Goal: Information Seeking & Learning: Compare options

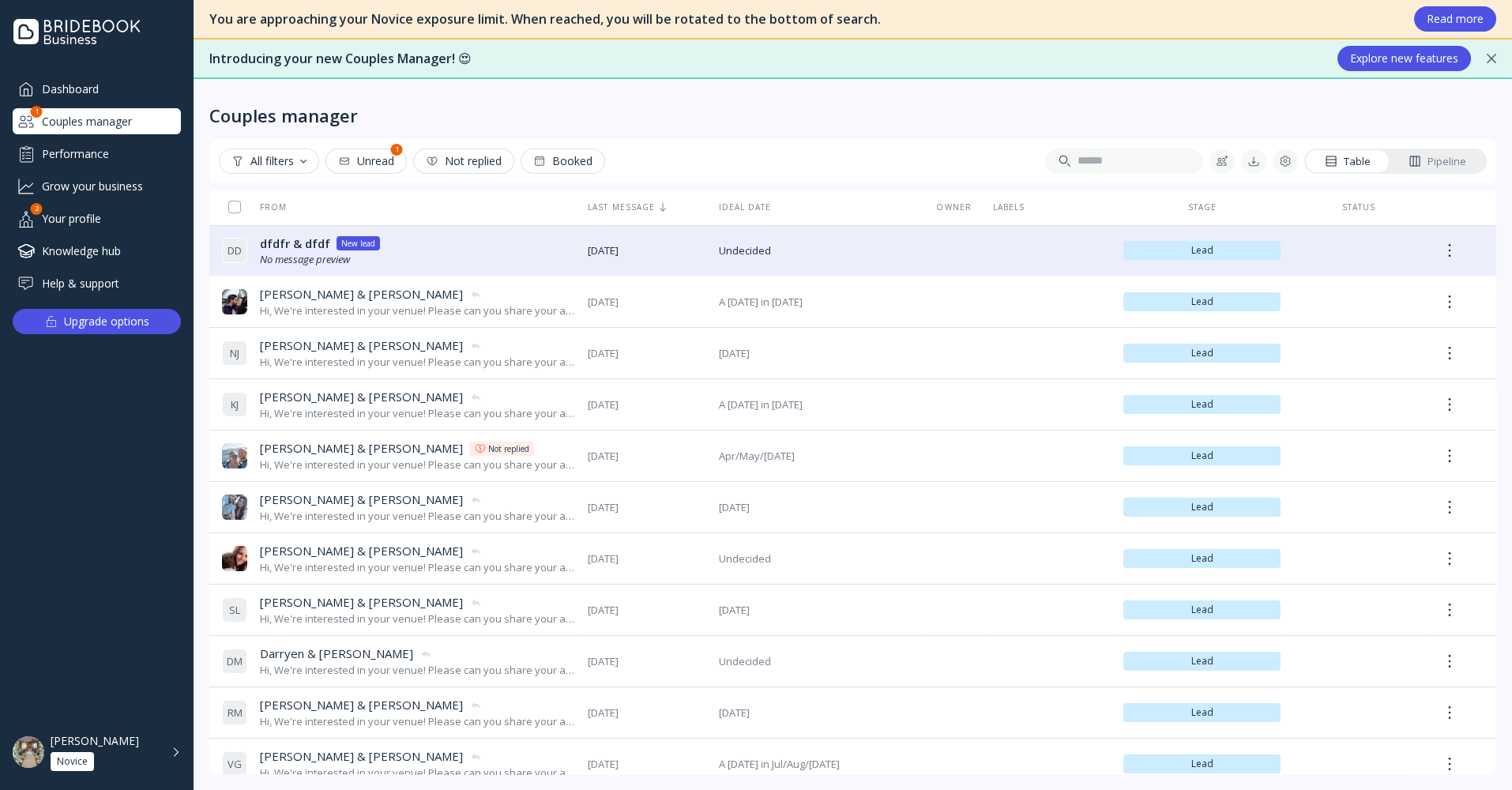
click at [88, 246] on div "Knowledge hub" at bounding box center [96, 251] width 168 height 26
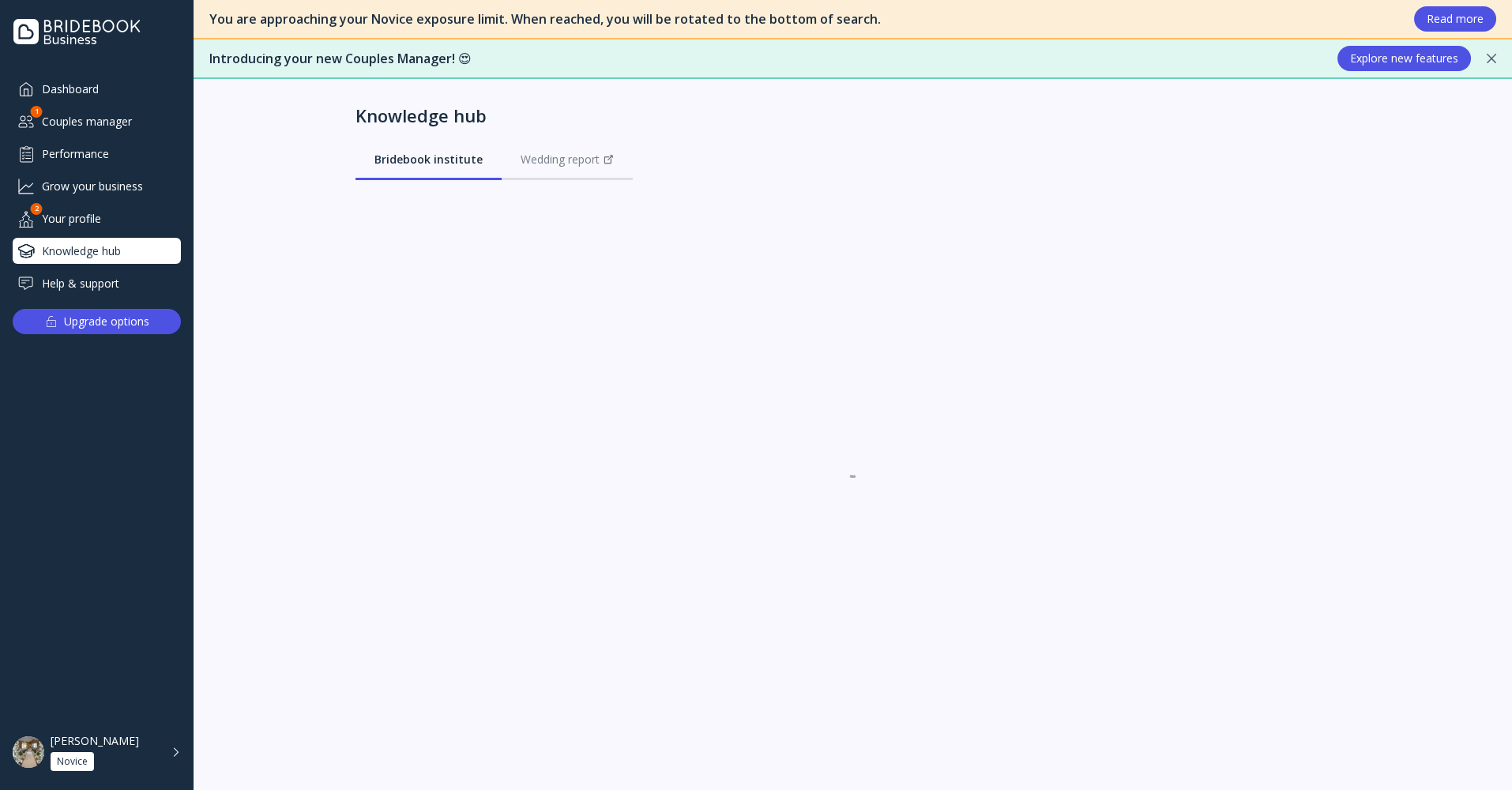
click at [87, 220] on div "Your profile" at bounding box center [96, 218] width 168 height 26
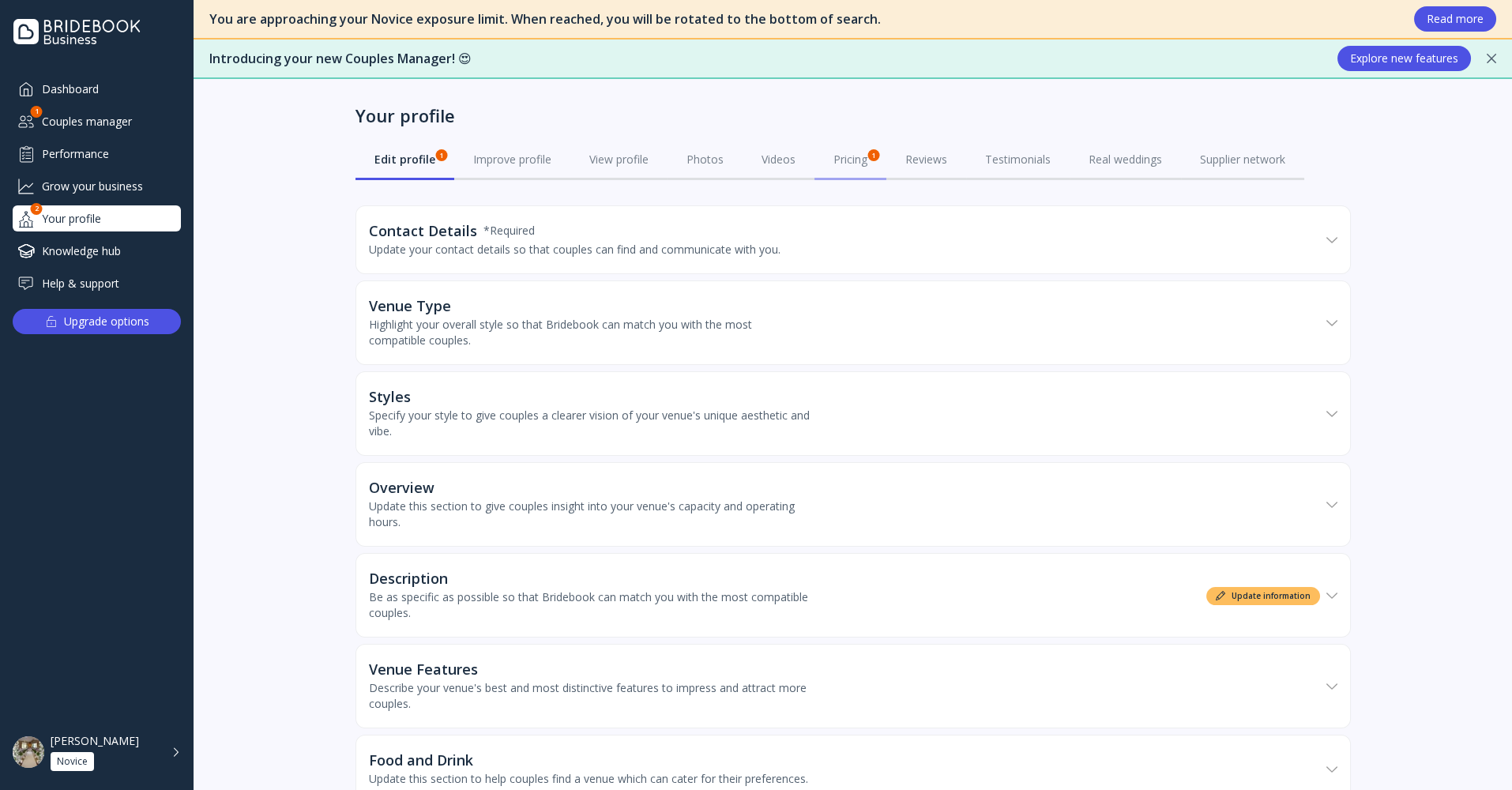
click at [842, 157] on div "Pricing 1" at bounding box center [850, 159] width 34 height 15
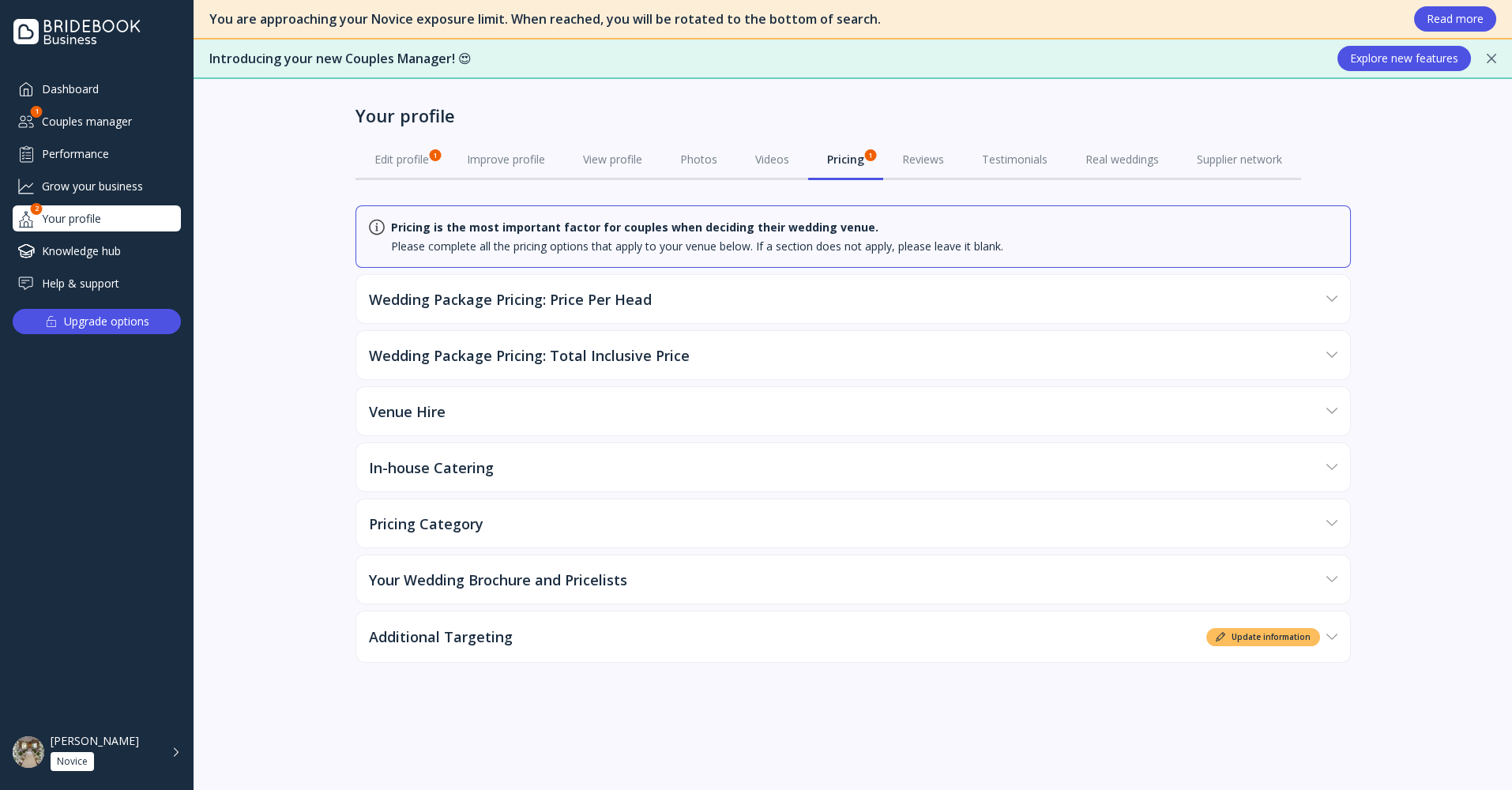
click at [83, 91] on div "Dashboard" at bounding box center [96, 88] width 168 height 26
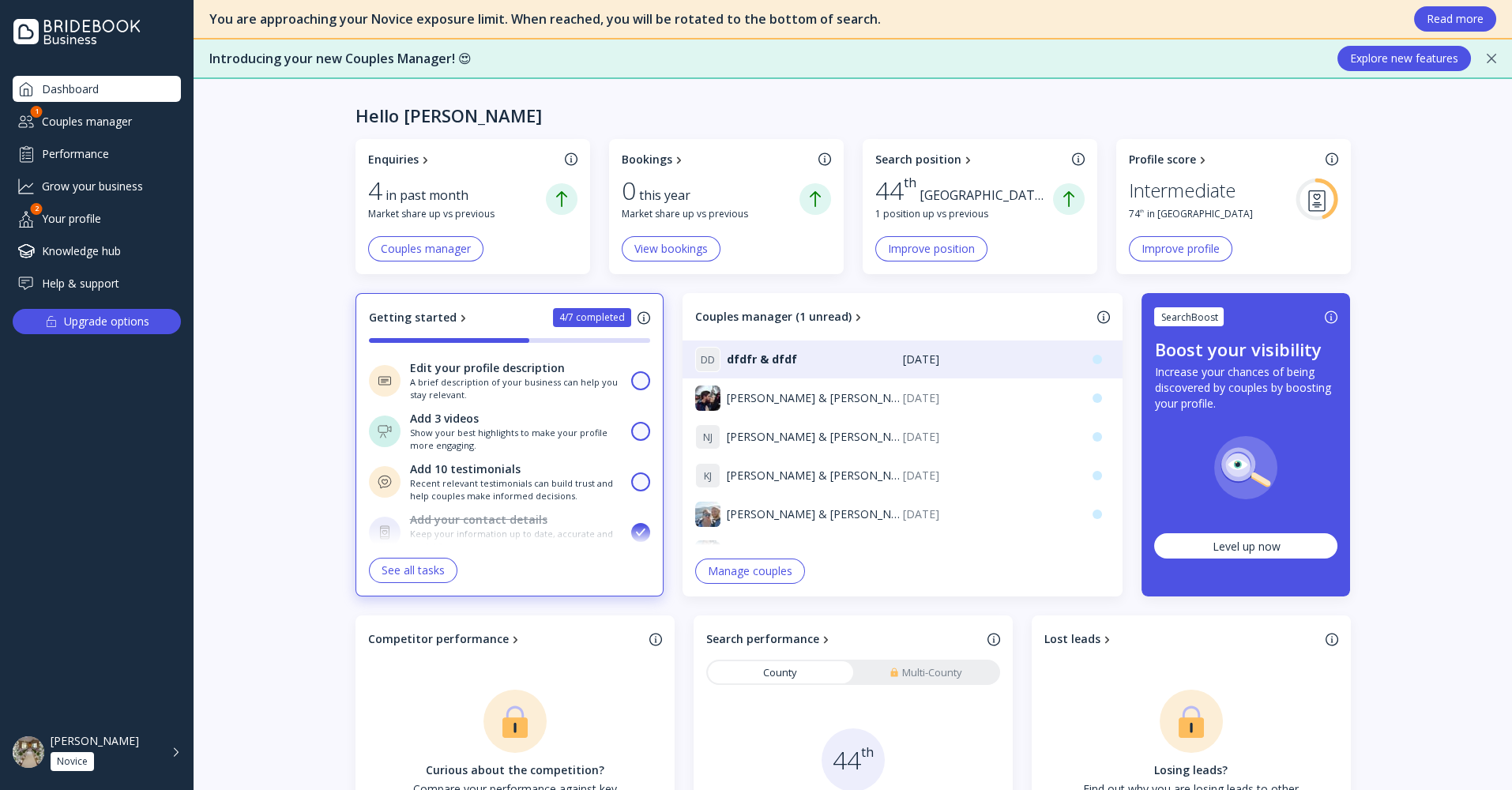
click at [112, 121] on div "Couples manager" at bounding box center [96, 121] width 168 height 26
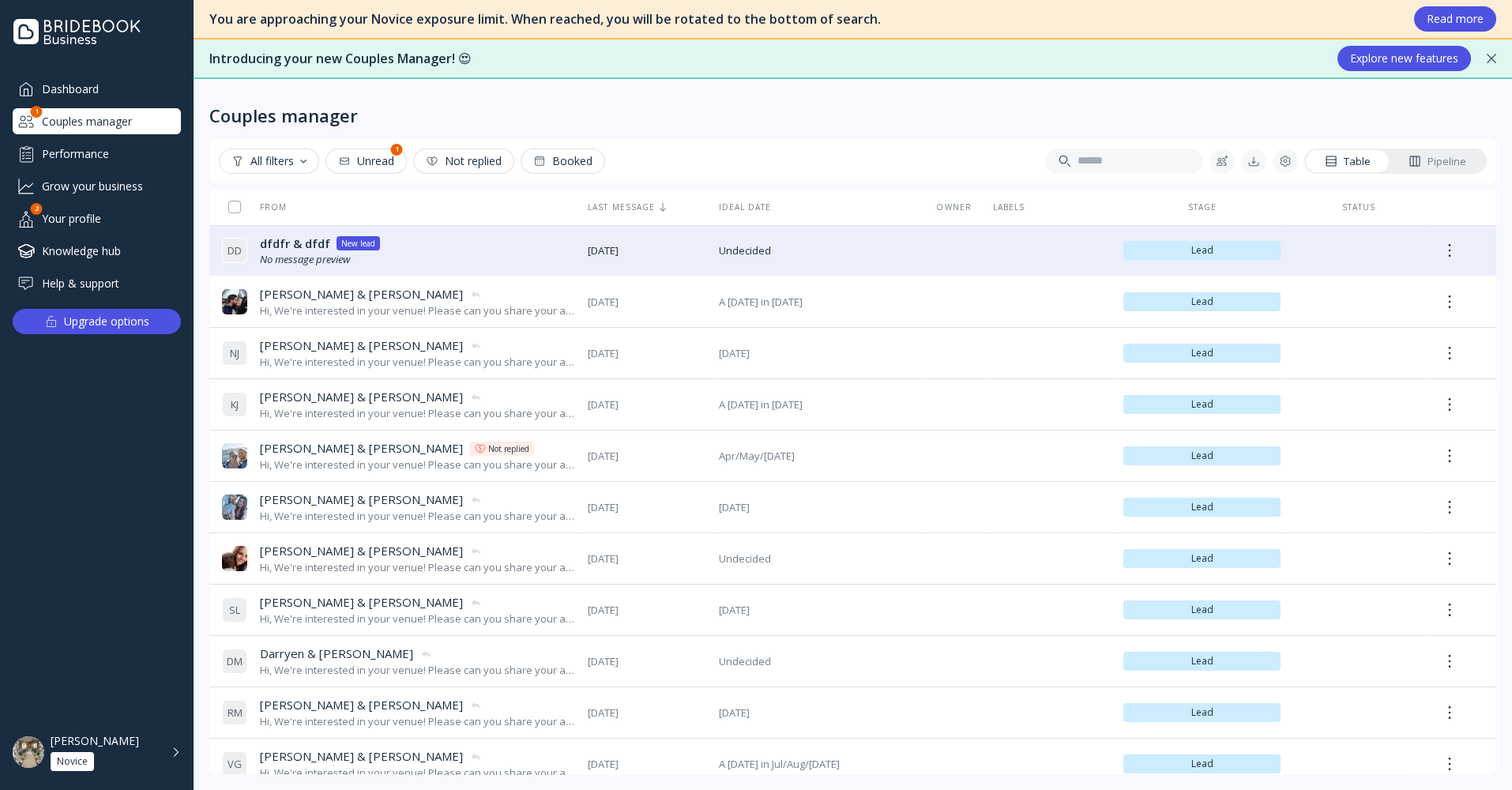
click at [89, 153] on div "Performance" at bounding box center [96, 153] width 168 height 26
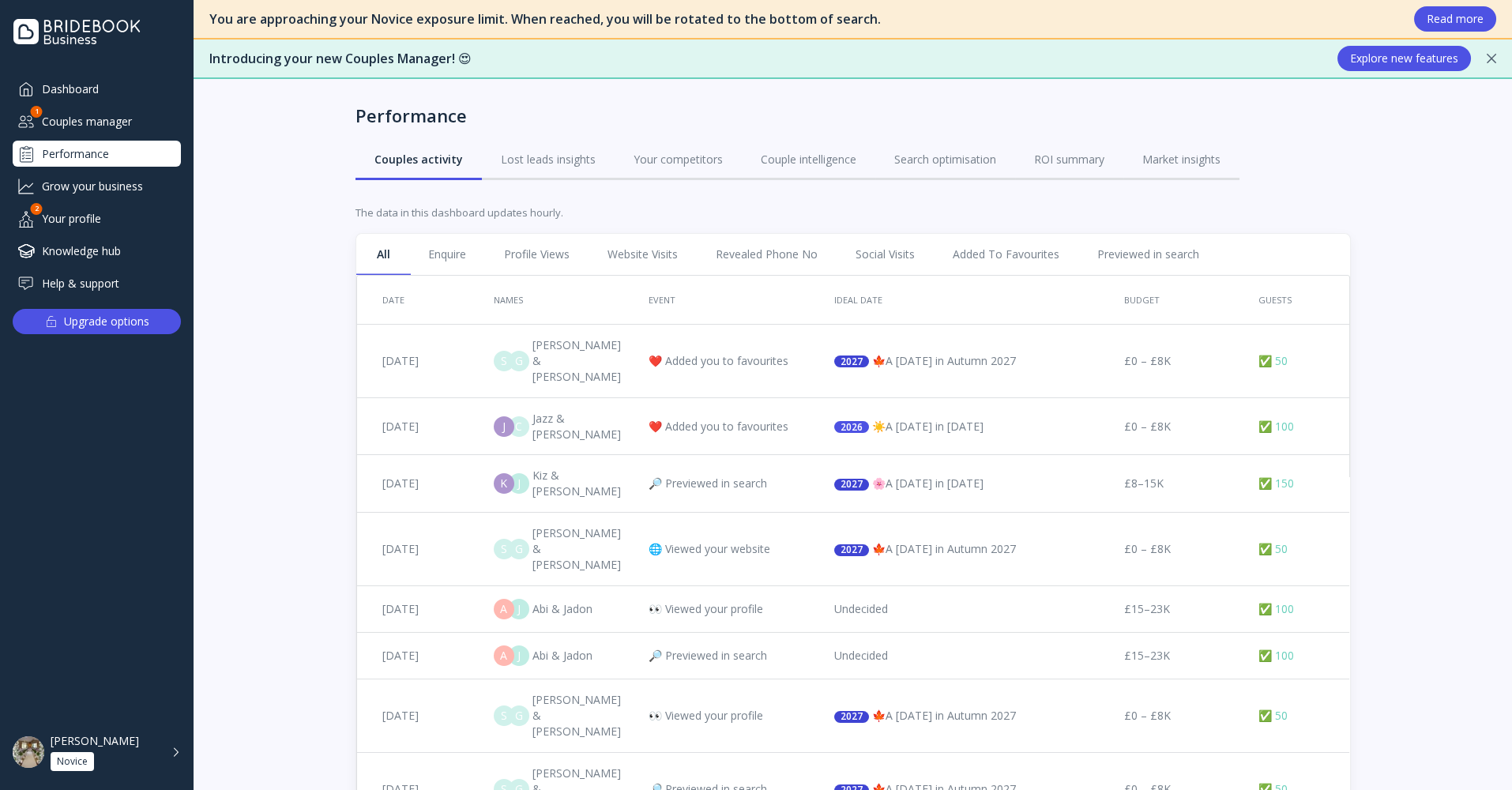
click at [87, 179] on div "Grow your business" at bounding box center [96, 185] width 168 height 26
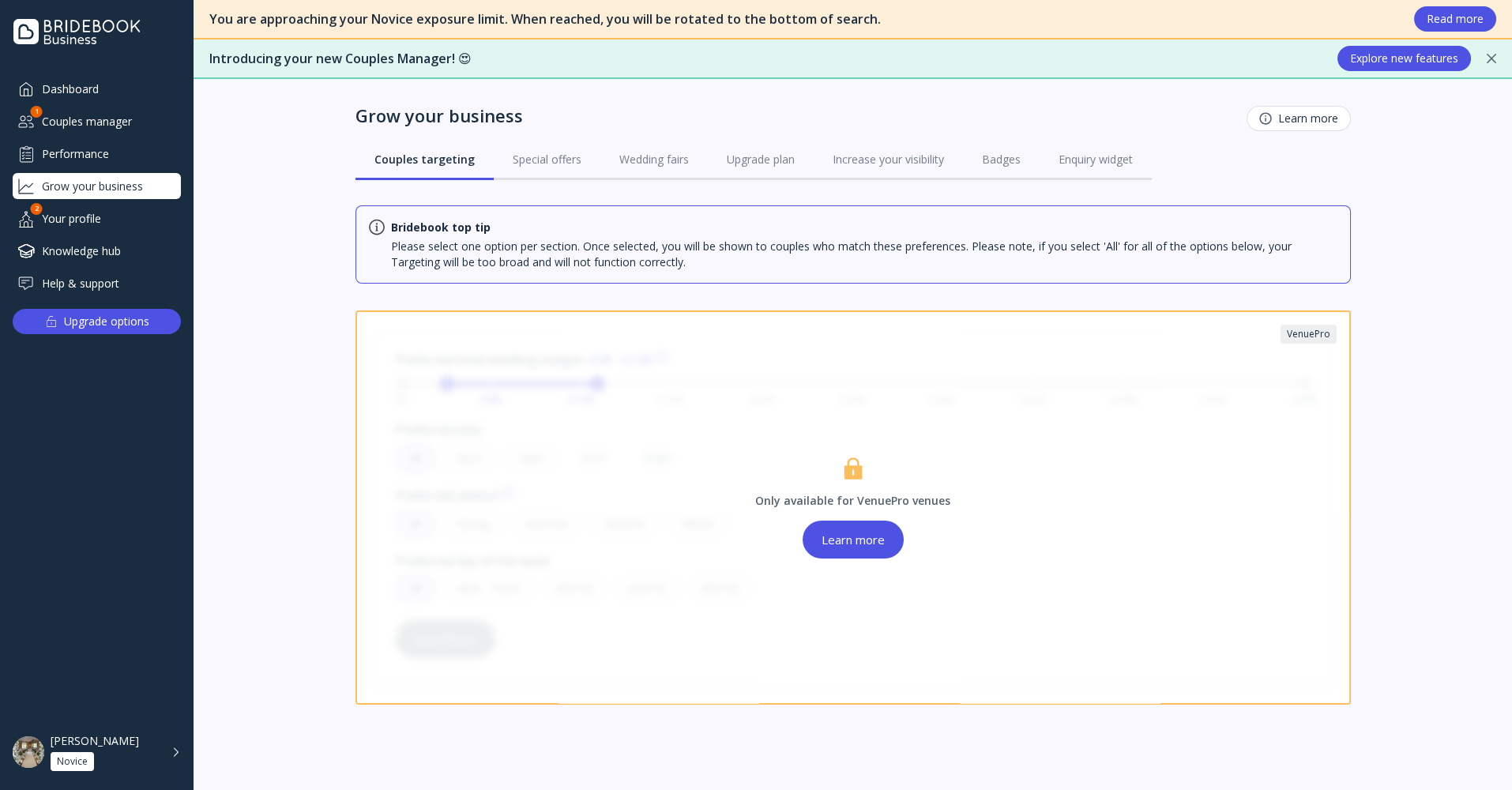
click at [83, 221] on div "Your profile" at bounding box center [96, 218] width 168 height 26
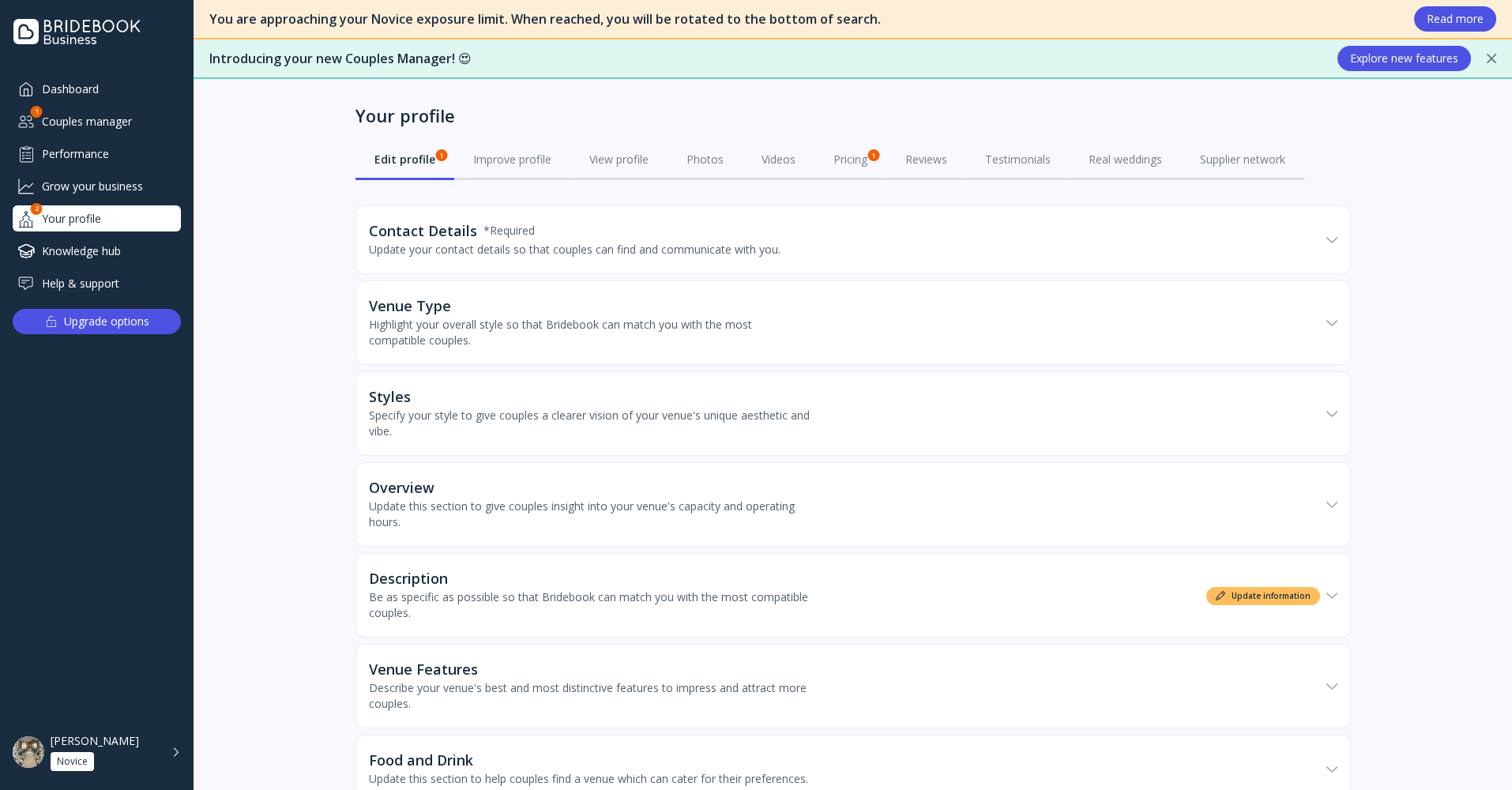
click at [92, 149] on div "Performance" at bounding box center [96, 153] width 168 height 26
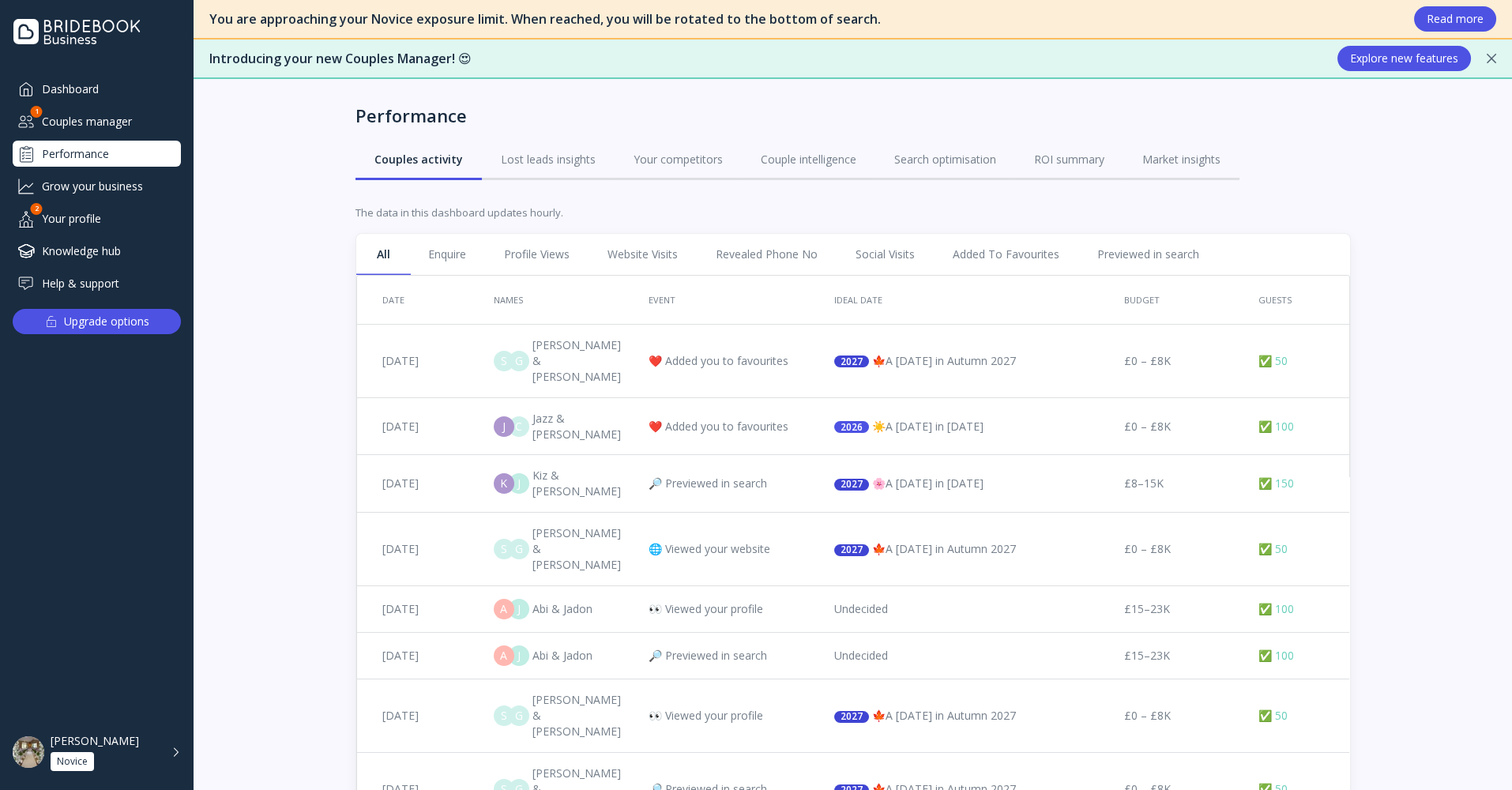
click at [94, 235] on div "Dashboard Couples manager 1 Performance Grow your business Your profile 2 Knowl…" at bounding box center [96, 185] width 168 height 221
click at [89, 262] on div "Knowledge hub" at bounding box center [96, 251] width 168 height 26
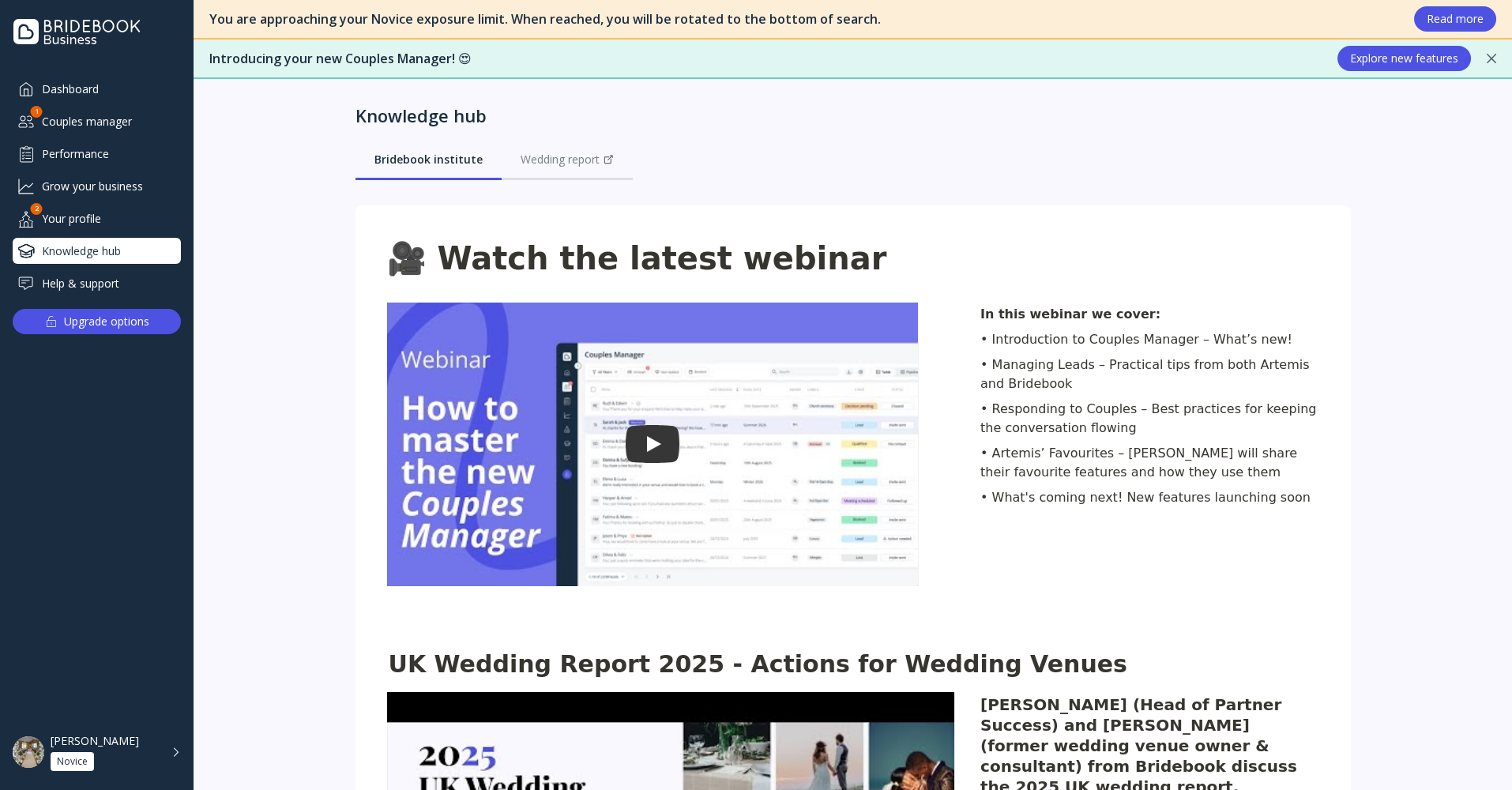
click at [100, 79] on div "Dashboard" at bounding box center [96, 88] width 168 height 26
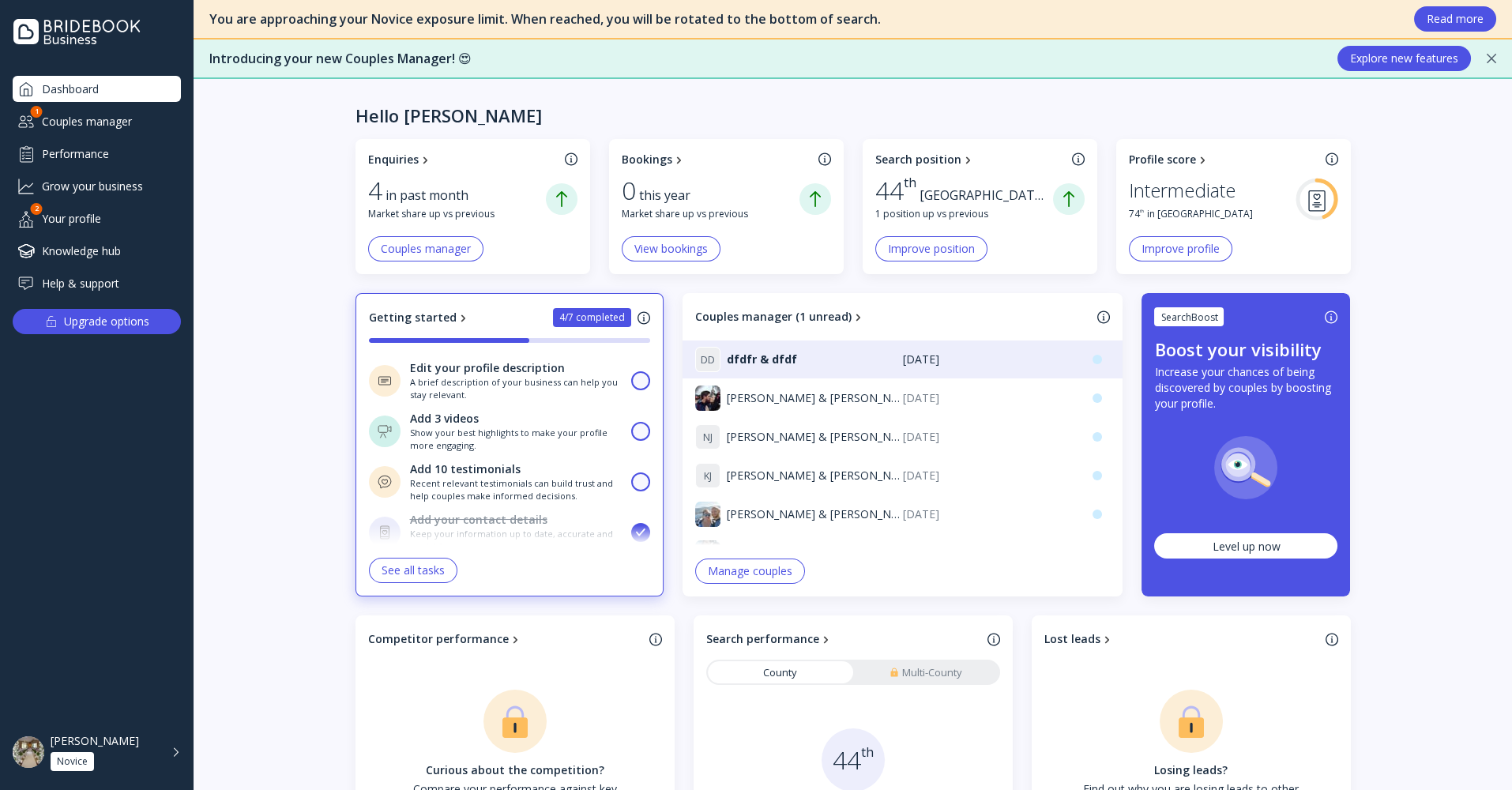
click at [107, 161] on div "Performance" at bounding box center [96, 153] width 168 height 26
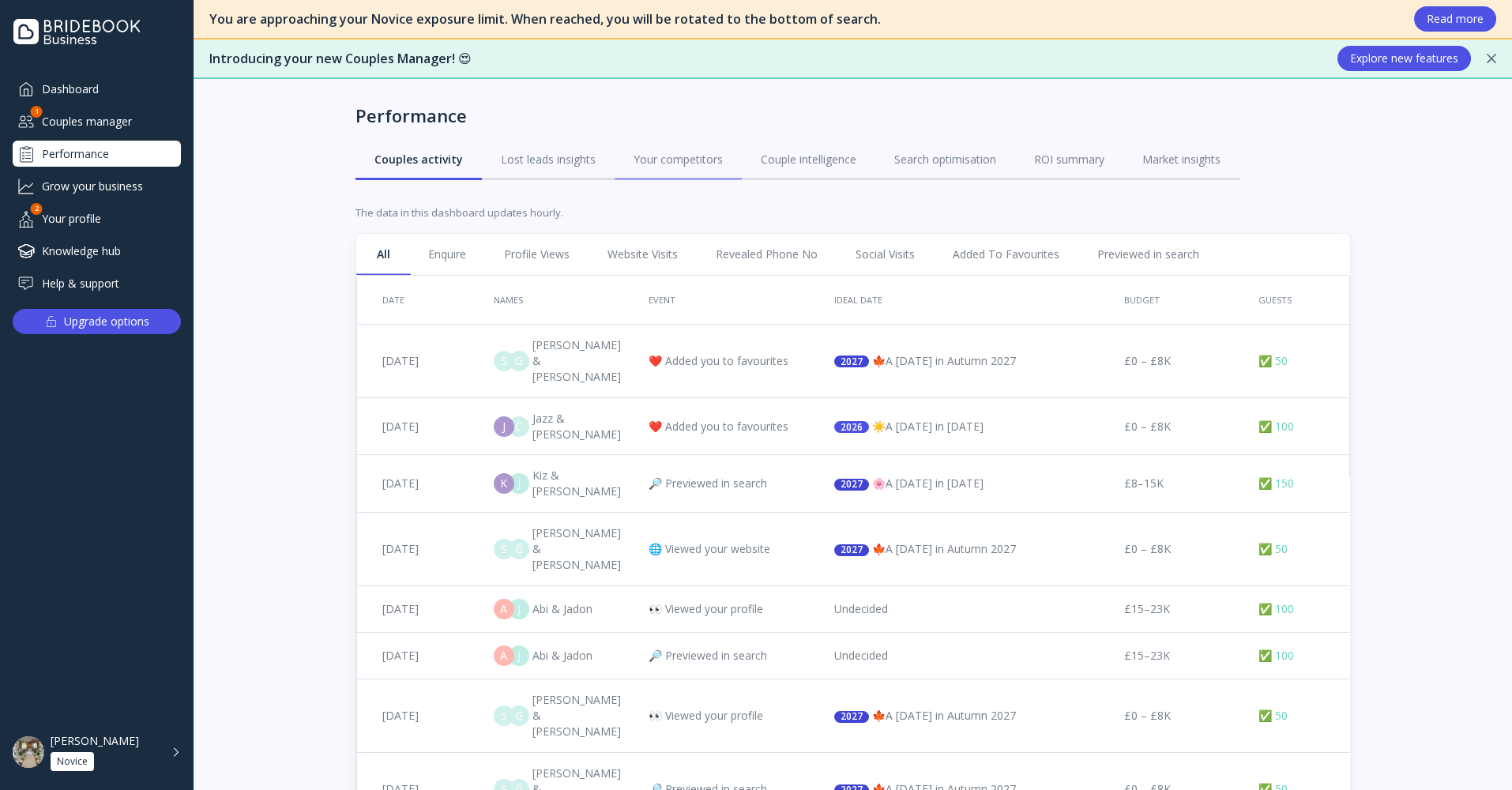
click at [661, 161] on div "Your competitors" at bounding box center [677, 159] width 89 height 15
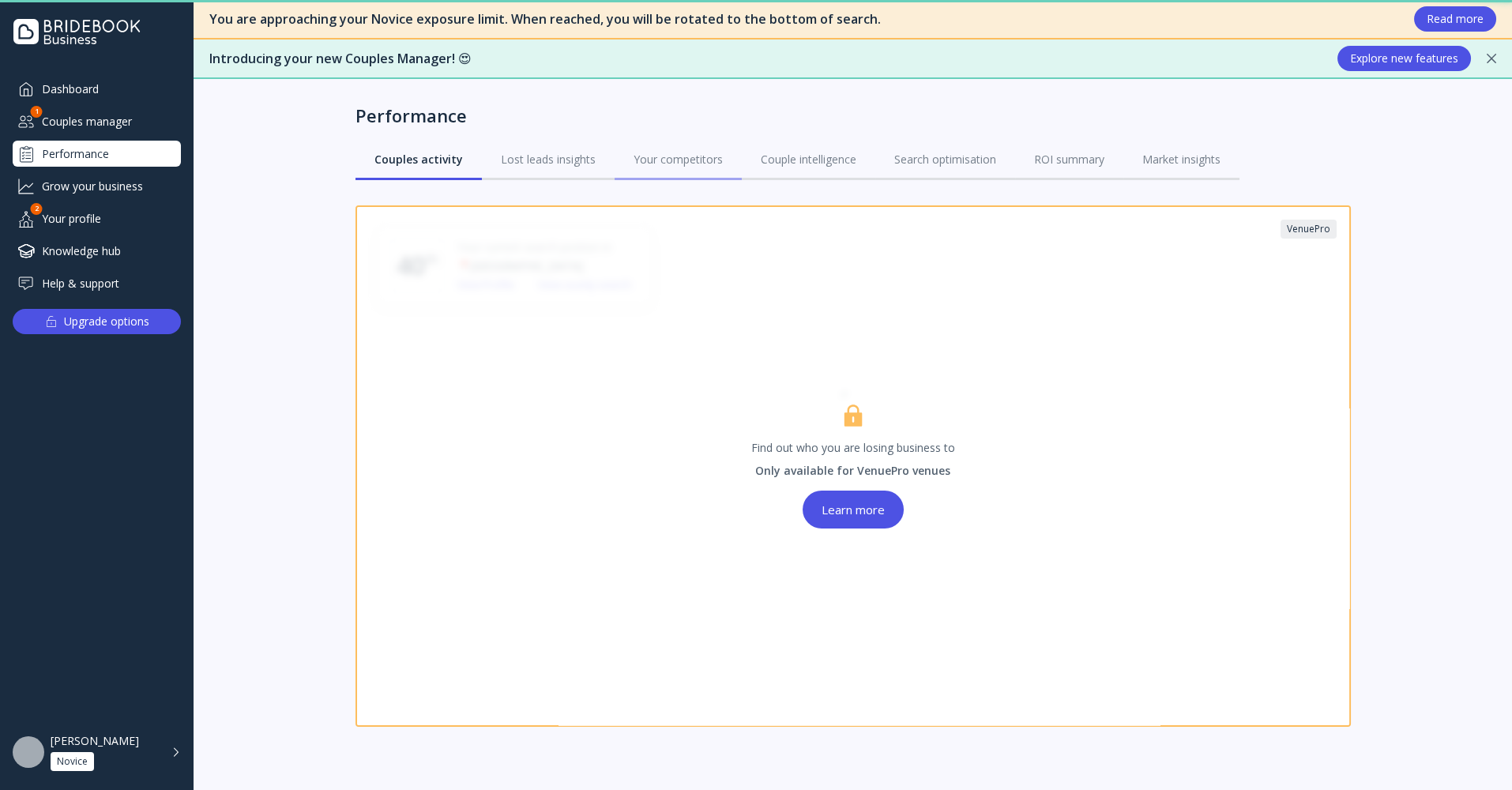
click at [690, 156] on div "Your competitors" at bounding box center [677, 159] width 89 height 15
